Goal: Information Seeking & Learning: Find specific fact

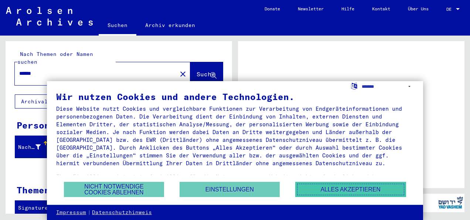
click at [320, 188] on button "Alles akzeptieren" at bounding box center [351, 189] width 111 height 15
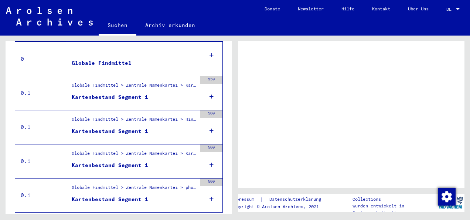
scroll to position [183, 0]
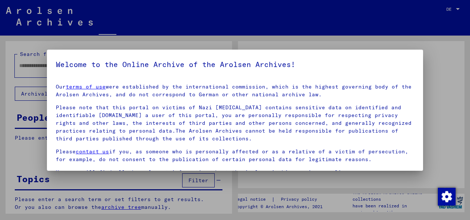
type input "******"
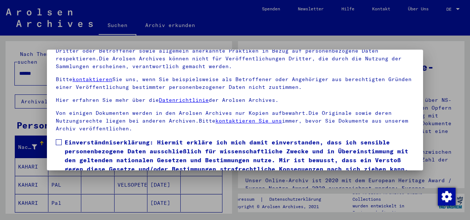
scroll to position [59, 0]
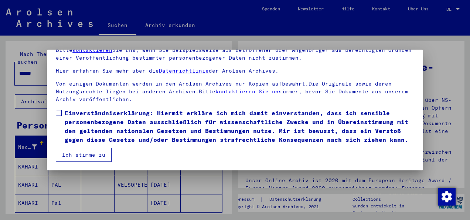
click at [84, 152] on button "Ich stimme zu" at bounding box center [84, 155] width 56 height 14
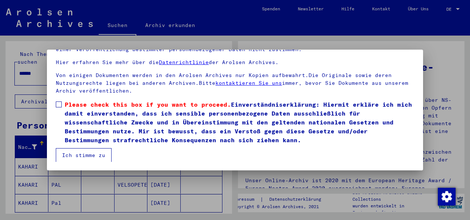
click at [61, 105] on span at bounding box center [59, 104] width 6 height 6
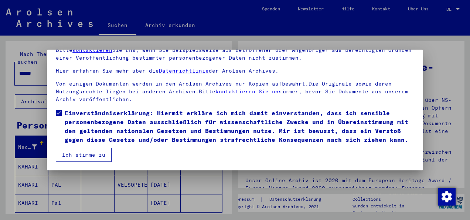
click at [78, 154] on button "Ich stimme zu" at bounding box center [84, 155] width 56 height 14
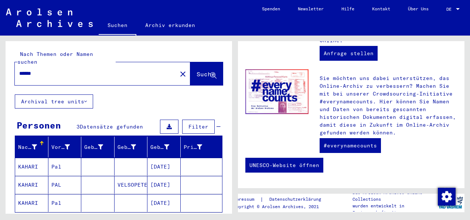
scroll to position [74, 0]
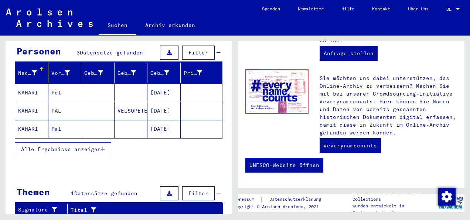
click at [29, 84] on mat-cell "KAHARI" at bounding box center [31, 93] width 33 height 18
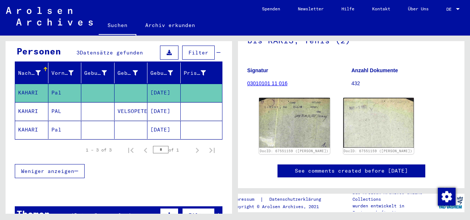
scroll to position [74, 0]
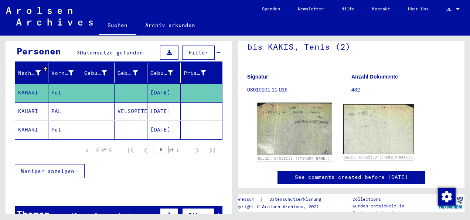
click at [285, 126] on img at bounding box center [294, 128] width 74 height 53
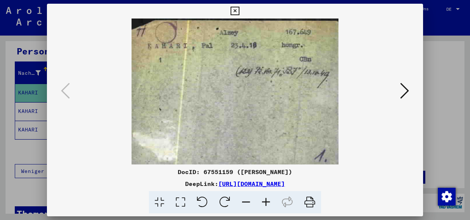
click at [402, 96] on icon at bounding box center [405, 91] width 9 height 18
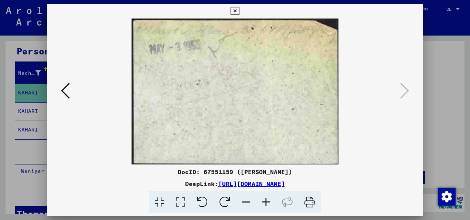
click at [239, 7] on icon at bounding box center [235, 11] width 9 height 9
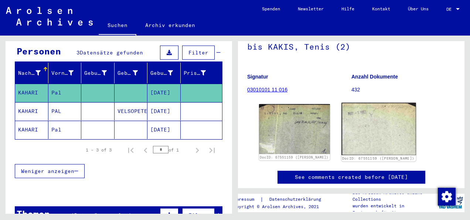
click at [384, 129] on img at bounding box center [379, 128] width 74 height 52
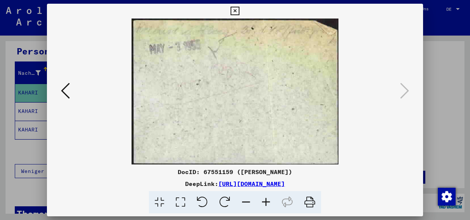
click at [237, 13] on icon at bounding box center [235, 11] width 9 height 9
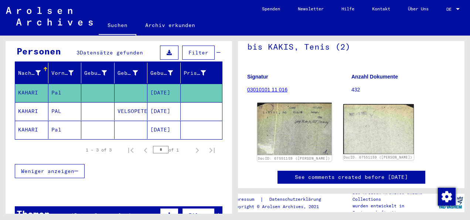
click at [274, 132] on img at bounding box center [294, 128] width 74 height 53
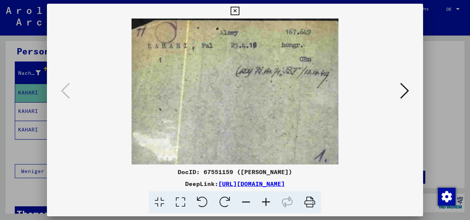
click at [236, 11] on icon at bounding box center [235, 11] width 9 height 9
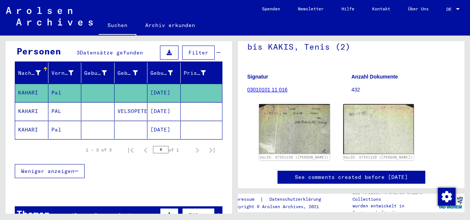
click at [31, 107] on mat-cell "KAHARI" at bounding box center [31, 111] width 33 height 18
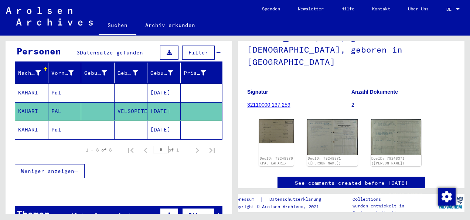
scroll to position [74, 0]
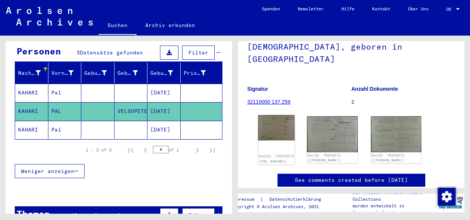
click at [270, 121] on img at bounding box center [277, 127] width 37 height 25
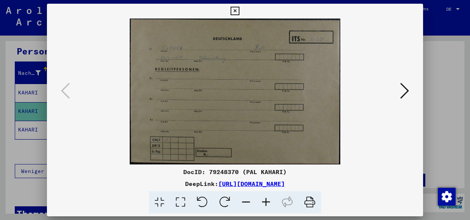
click at [405, 88] on icon at bounding box center [405, 91] width 9 height 18
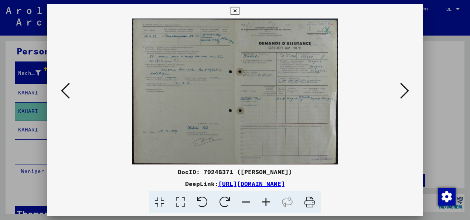
click at [405, 88] on icon at bounding box center [405, 91] width 9 height 18
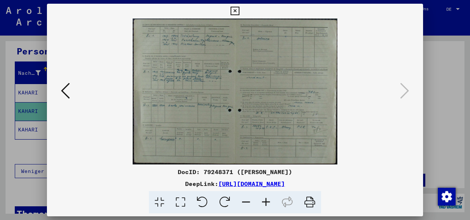
click at [237, 13] on icon at bounding box center [235, 11] width 9 height 9
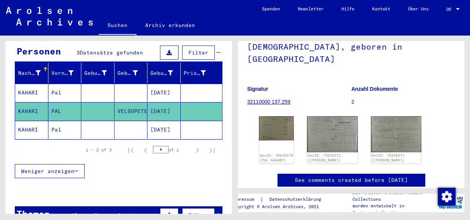
click at [28, 121] on mat-cell "KAHARI" at bounding box center [31, 130] width 33 height 18
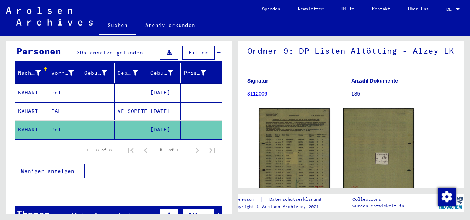
scroll to position [111, 0]
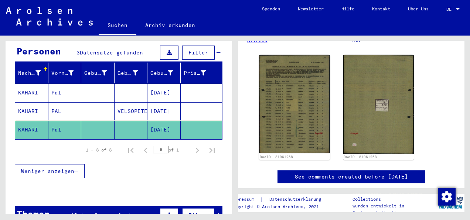
click at [311, 119] on img at bounding box center [294, 104] width 71 height 98
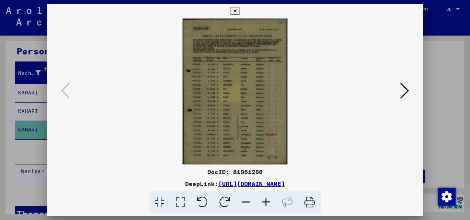
click at [399, 97] on button at bounding box center [404, 91] width 13 height 21
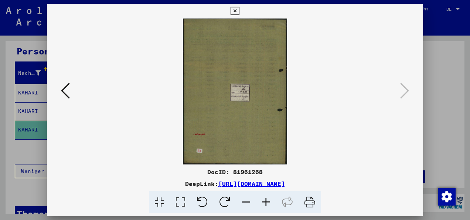
click at [232, 10] on icon at bounding box center [235, 11] width 9 height 9
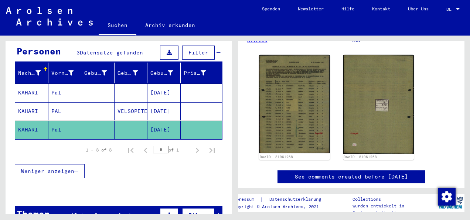
scroll to position [138, 0]
